Goal: Task Accomplishment & Management: Manage account settings

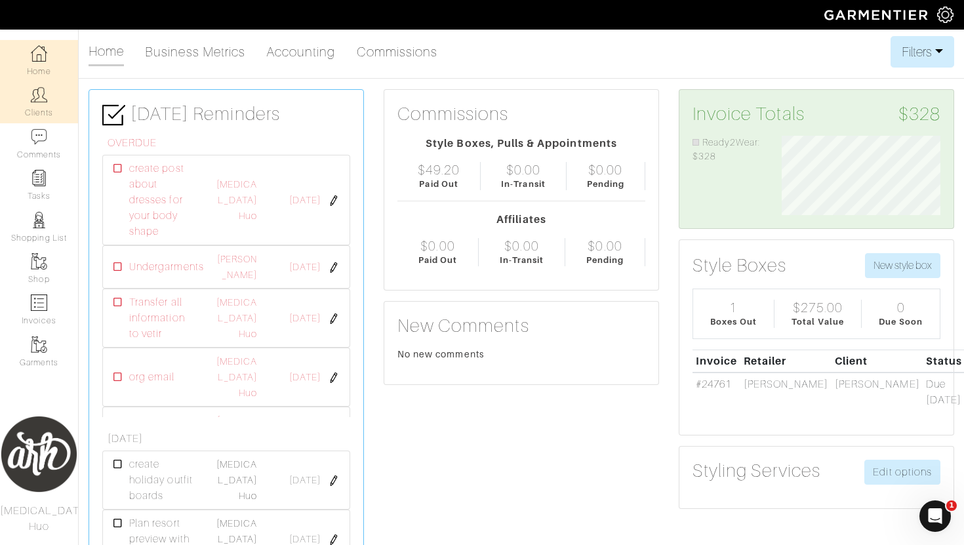
click at [41, 113] on link "Clients" at bounding box center [39, 101] width 78 height 41
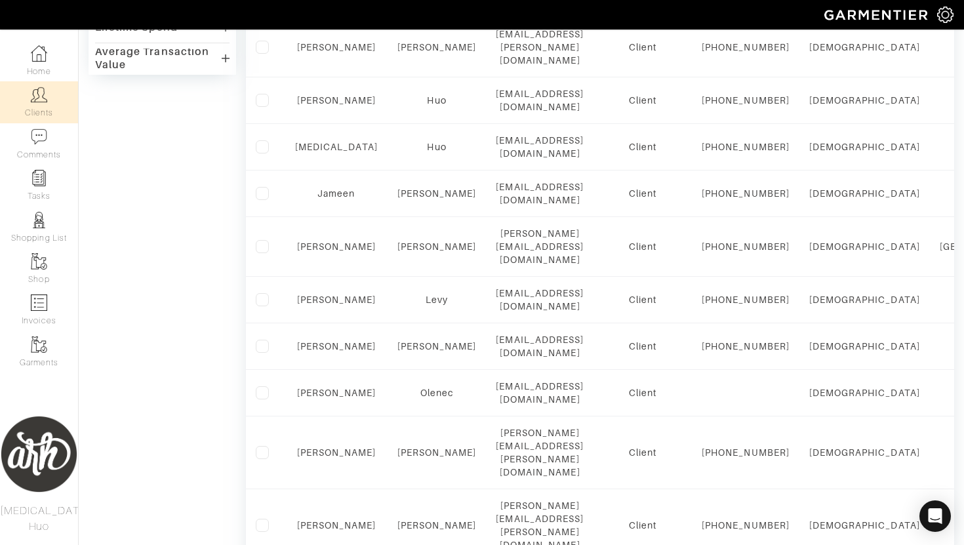
scroll to position [559, 0]
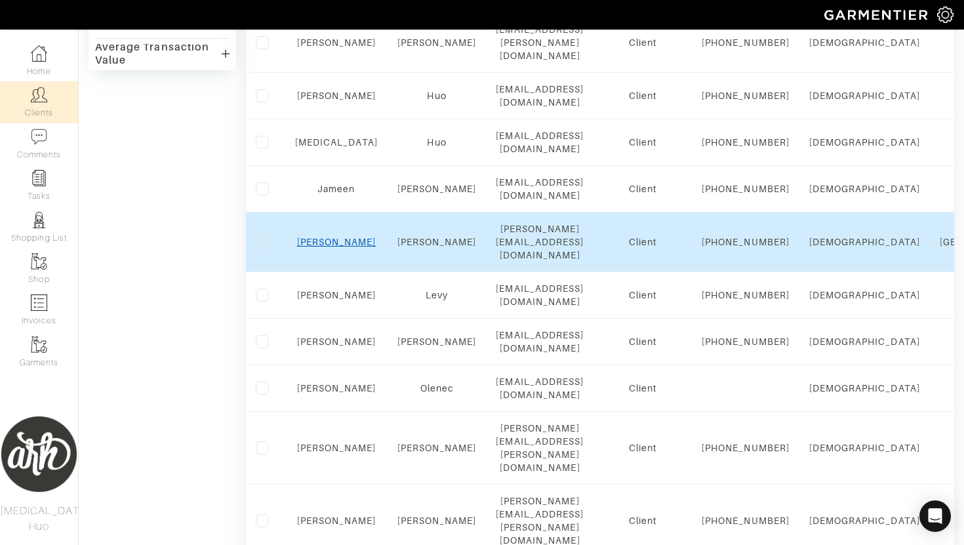
click at [341, 247] on link "Rebecca" at bounding box center [336, 242] width 79 height 10
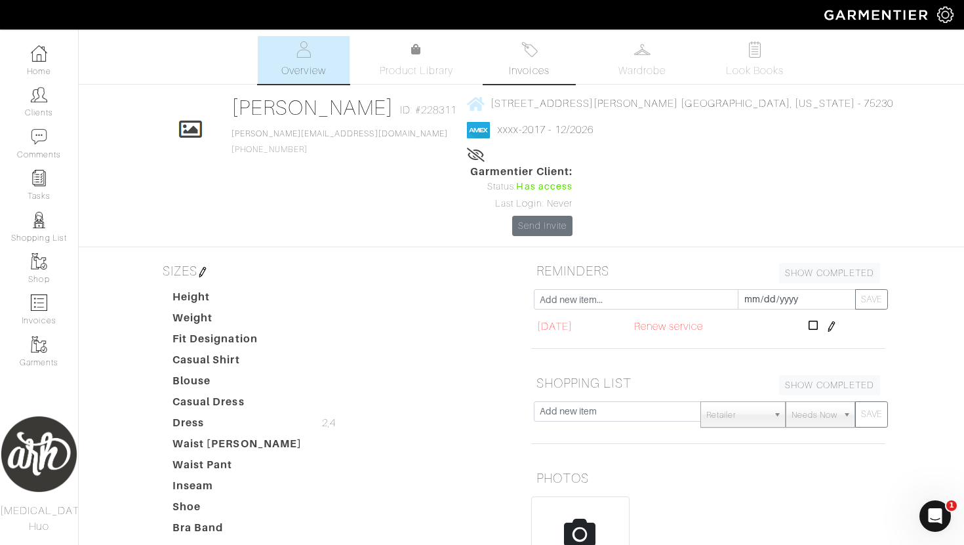
click at [542, 68] on span "Invoices" at bounding box center [529, 71] width 40 height 16
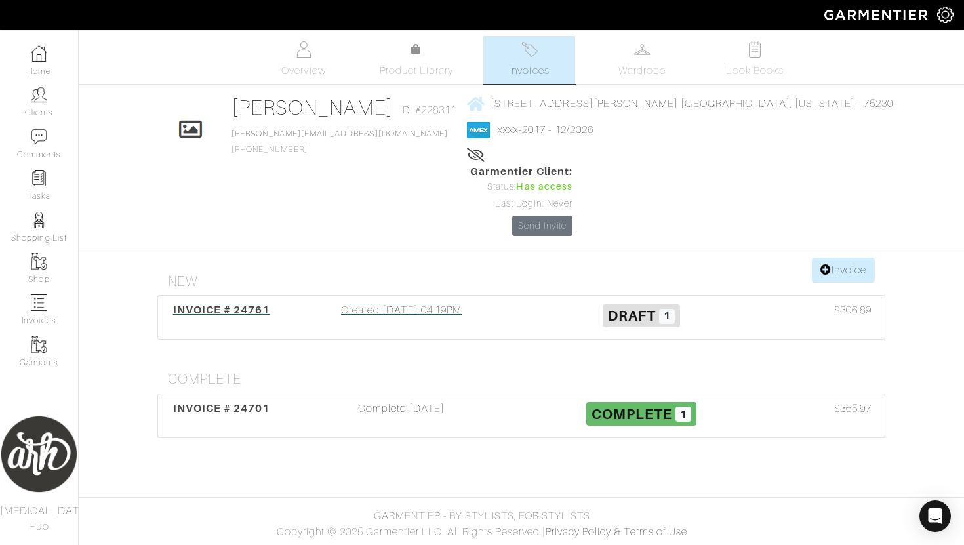
click at [633, 308] on span "Draft" at bounding box center [632, 316] width 48 height 16
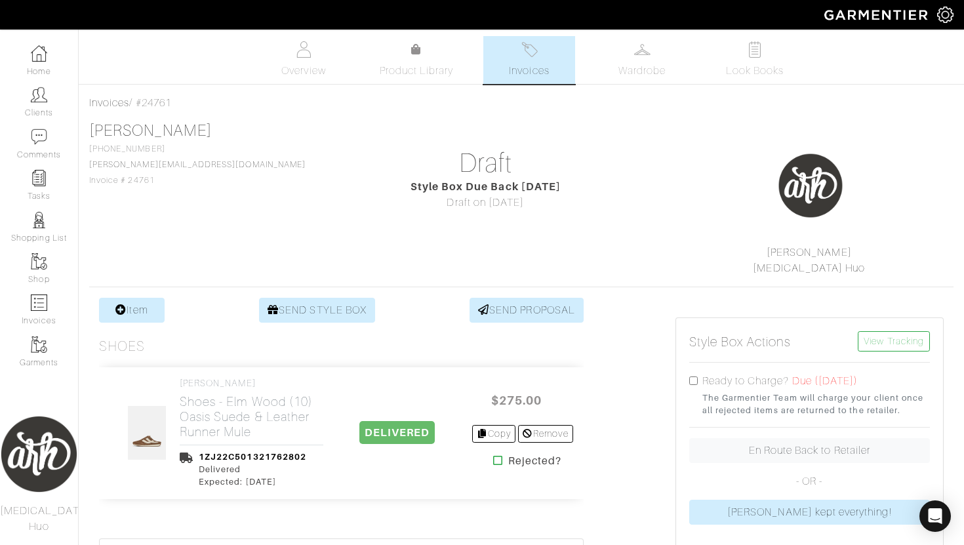
click at [693, 381] on input "checkbox" at bounding box center [693, 381] width 9 height 9
checkbox input "true"
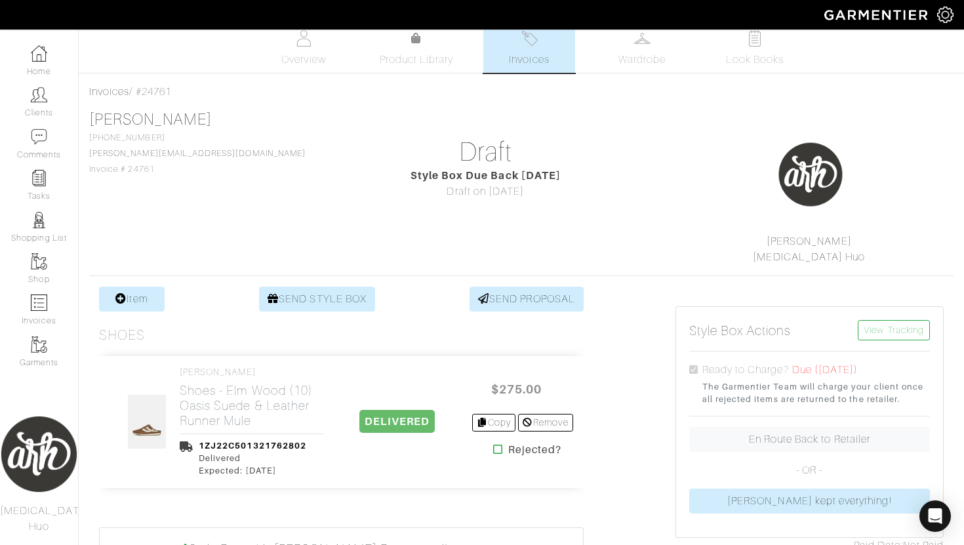
scroll to position [7, 0]
